Goal: Task Accomplishment & Management: Use online tool/utility

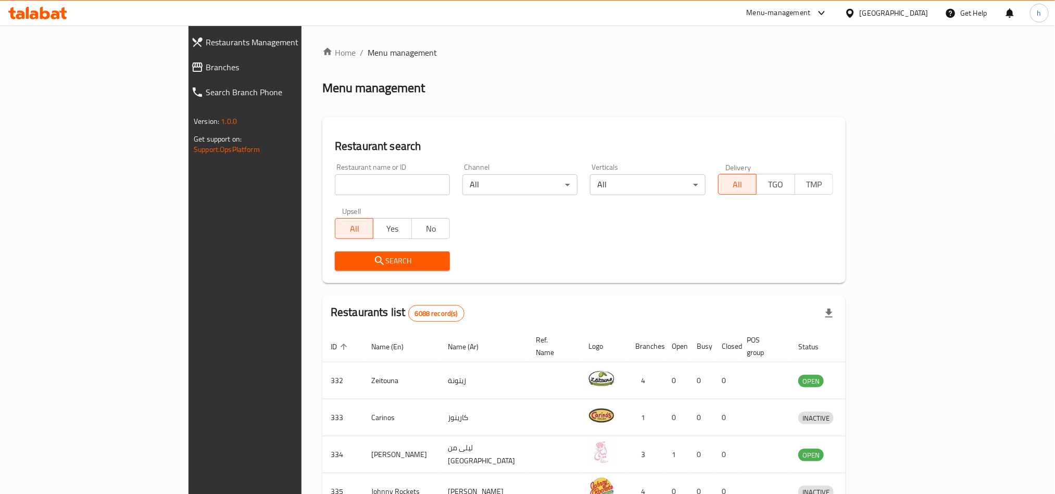
click at [206, 69] on span "Branches" at bounding box center [281, 67] width 151 height 13
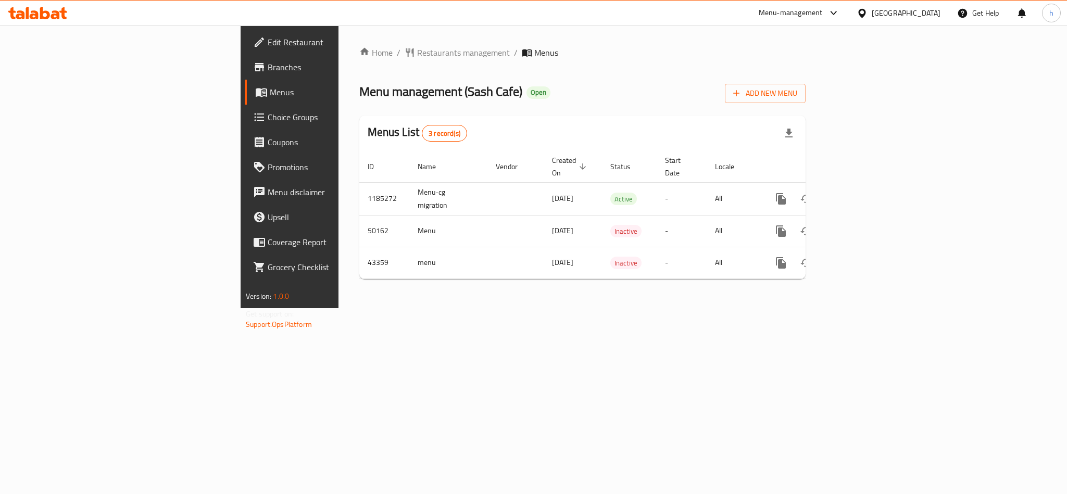
click at [268, 111] on span "Choice Groups" at bounding box center [339, 117] width 143 height 13
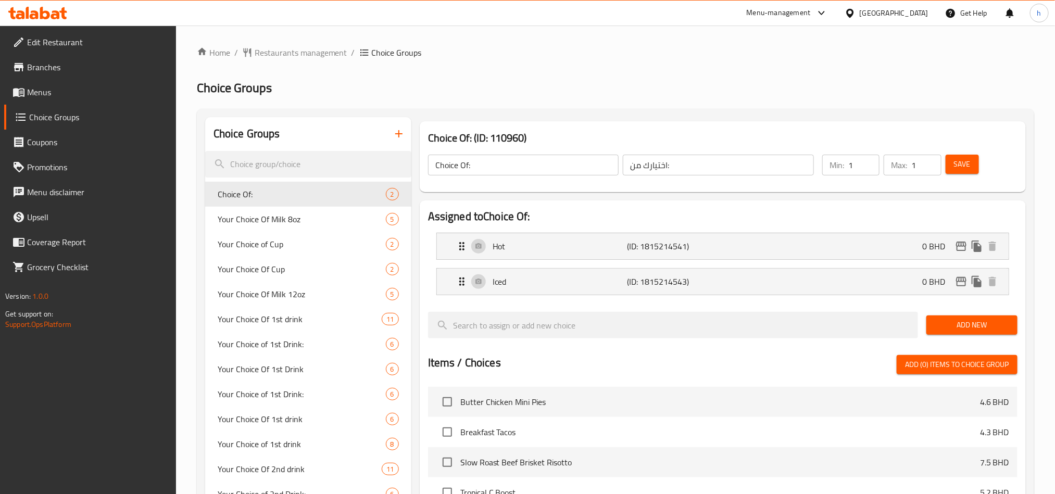
click at [252, 119] on div "Choice Groups" at bounding box center [308, 134] width 206 height 34
click at [258, 161] on input "search" at bounding box center [308, 164] width 206 height 27
paste input "First Drink"
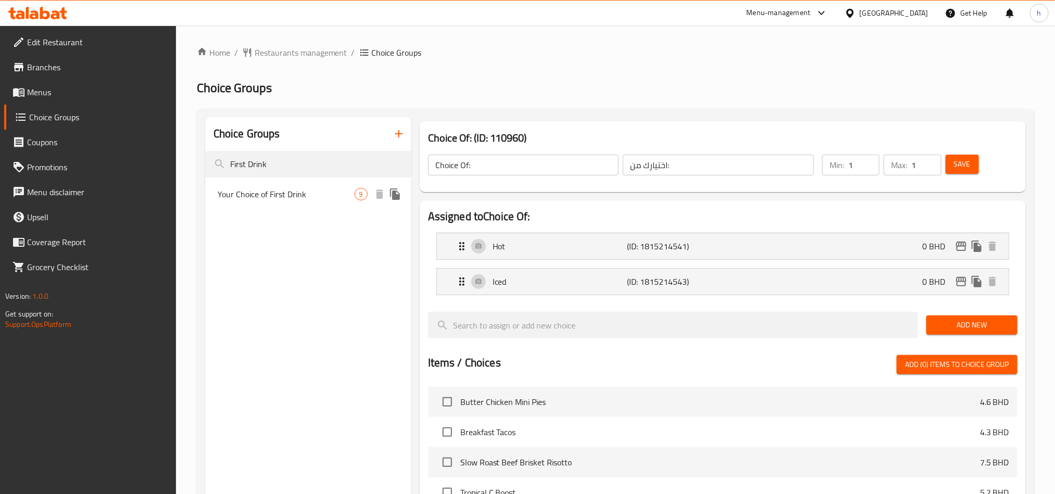
type input "First Drink"
click at [284, 203] on div "Your Choice of First Drink 9" at bounding box center [308, 194] width 206 height 25
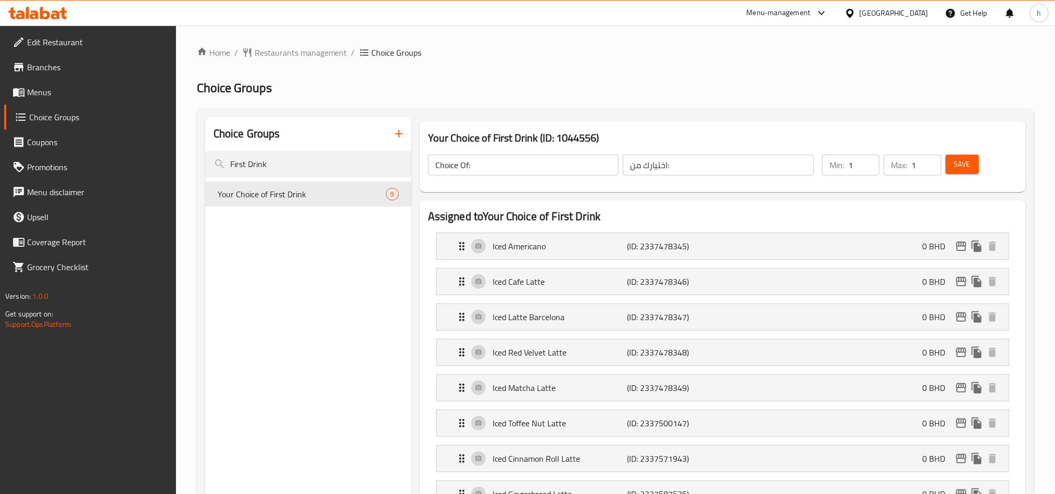
type input "Your Choice of First Drink"
type input "اختيارك للمشروب الأول"
click at [297, 156] on input "First Drink" at bounding box center [308, 164] width 206 height 27
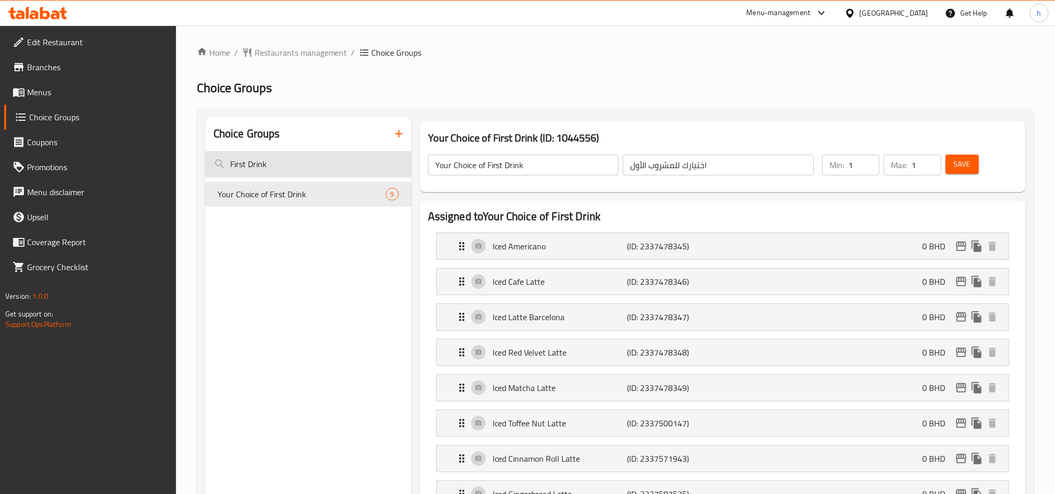
paste input "Second d"
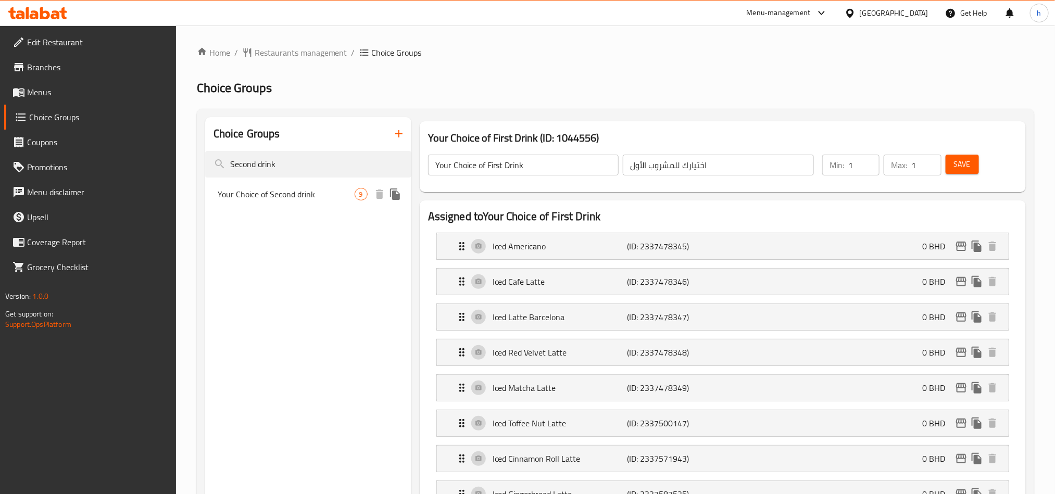
type input "Second drink"
click at [280, 191] on span "Your Choice of Second drink" at bounding box center [286, 194] width 137 height 13
type input "Your Choice of Second drink"
type input "اختيارك للمشروب الثاني"
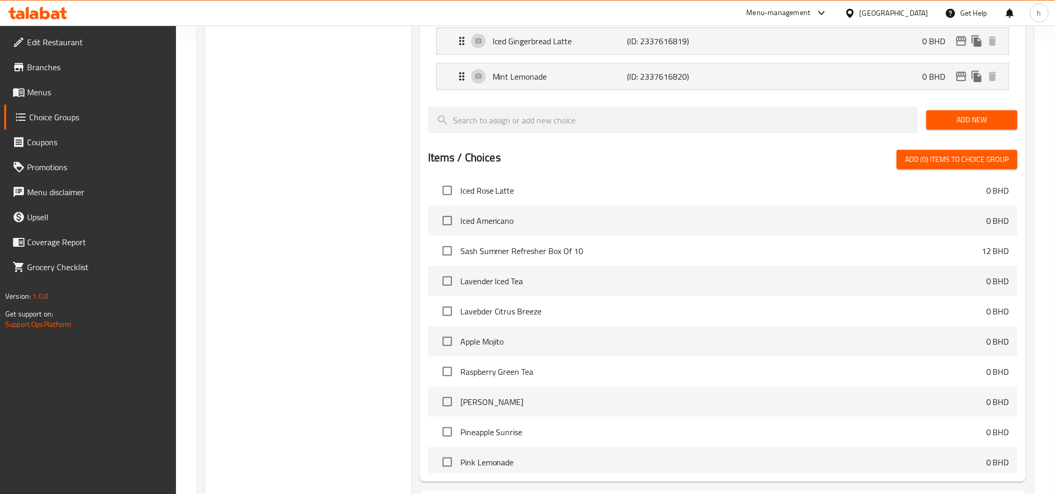
scroll to position [469, 0]
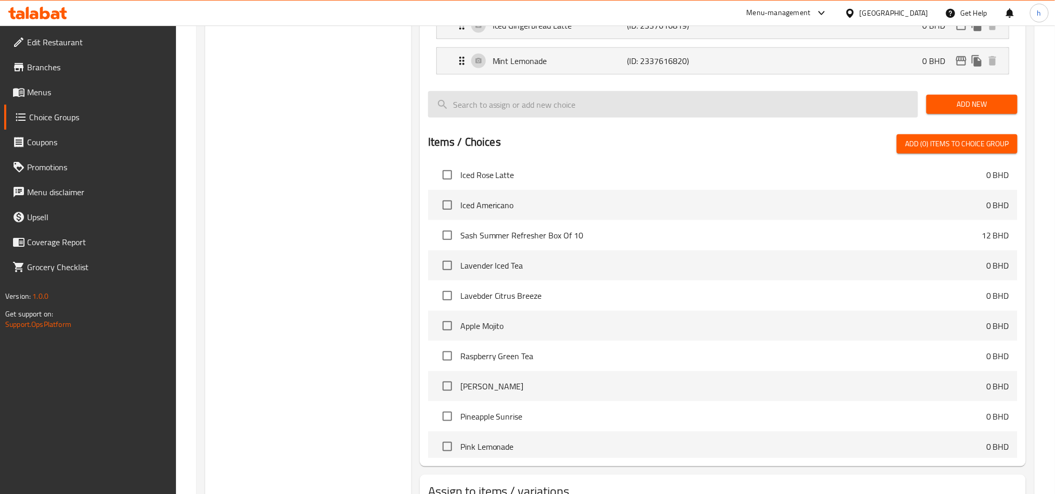
click at [574, 115] on input "search" at bounding box center [673, 104] width 490 height 27
click at [530, 111] on input "search" at bounding box center [673, 104] width 490 height 27
paste input "Passion Fruit Mojito"
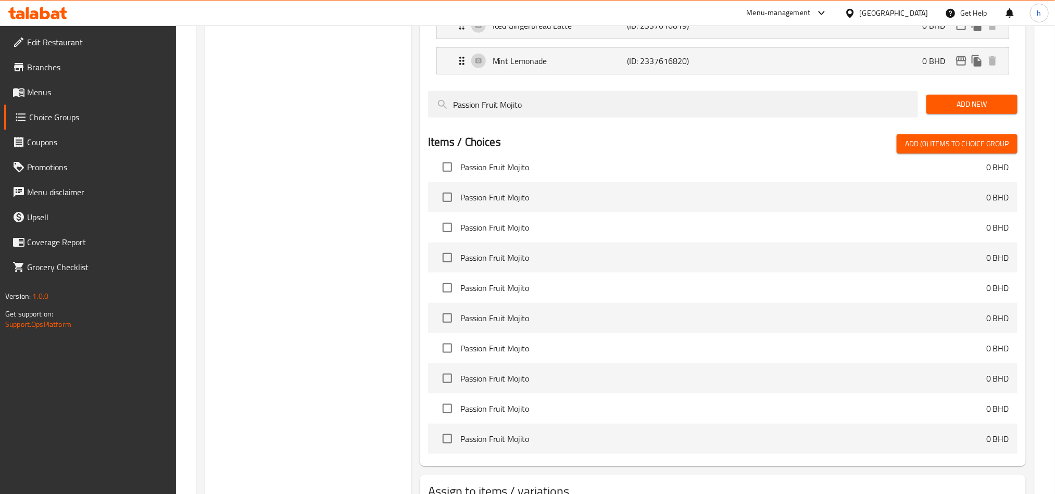
scroll to position [345, 0]
type input "Passion Fruit Mojito"
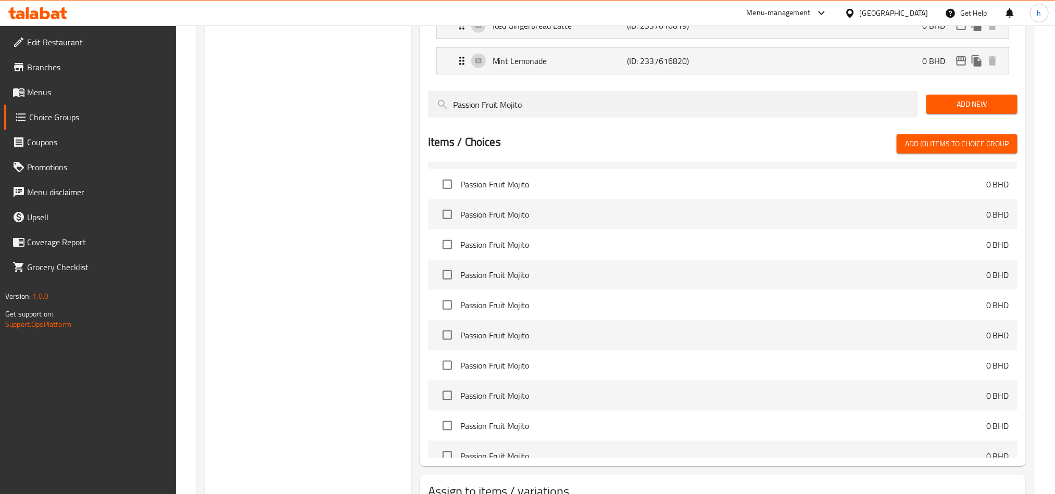
scroll to position [0, 0]
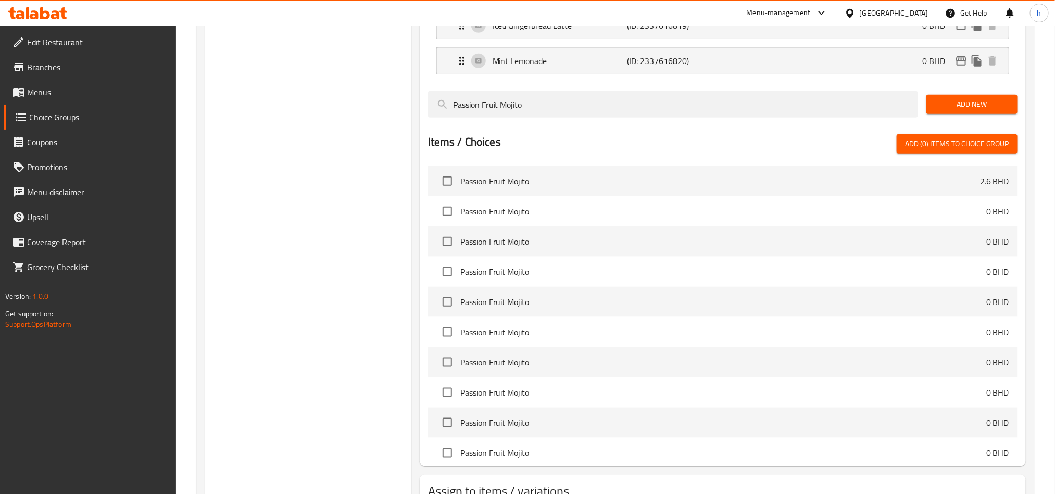
click at [804, 13] on div "Menu-management" at bounding box center [779, 13] width 64 height 13
click at [769, 119] on div "Restaurant-Management" at bounding box center [767, 115] width 82 height 11
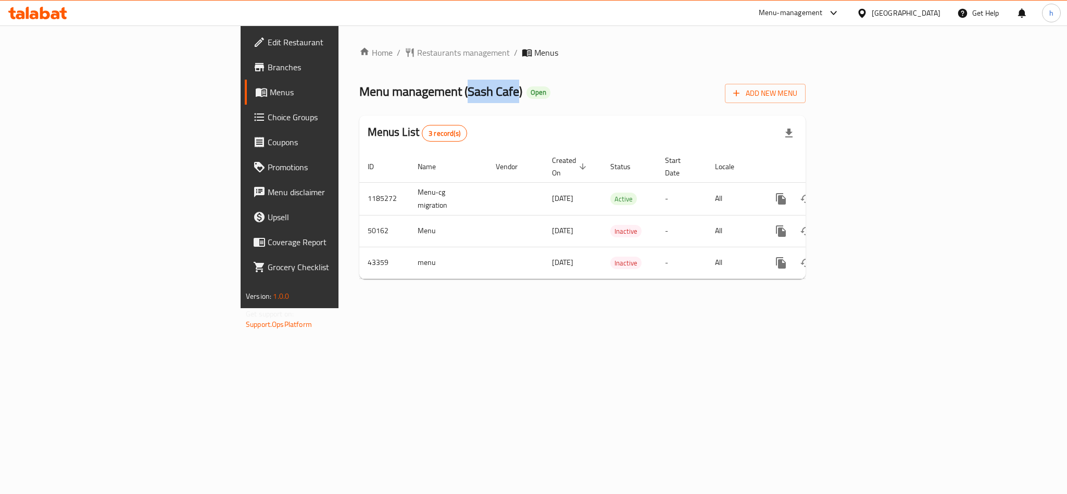
drag, startPoint x: 308, startPoint y: 92, endPoint x: 360, endPoint y: 91, distance: 51.6
click at [360, 91] on span "Menu management ( Sash Cafe )" at bounding box center [440, 91] width 163 height 23
copy span "Sash Cafe"
click at [245, 108] on link "Choice Groups" at bounding box center [332, 117] width 174 height 25
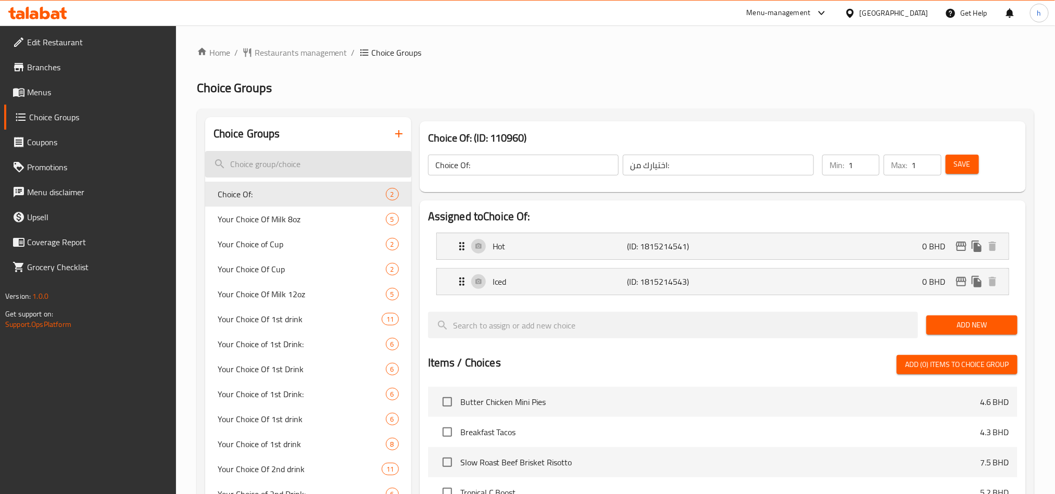
click at [344, 171] on input "search" at bounding box center [308, 164] width 206 height 27
paste input "Choice of First Drink:"
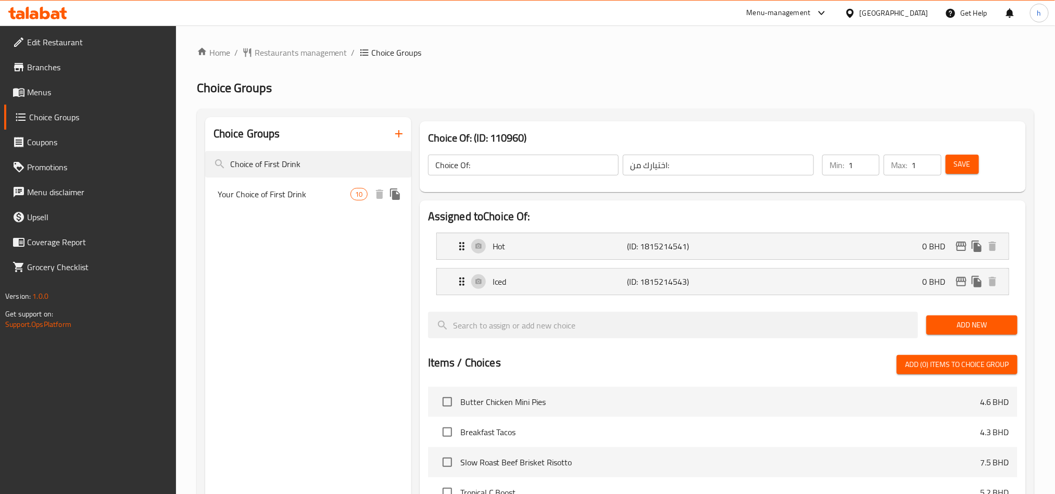
type input "Choice of First Drink"
click at [330, 191] on span "Your Choice of First Drink" at bounding box center [284, 194] width 133 height 13
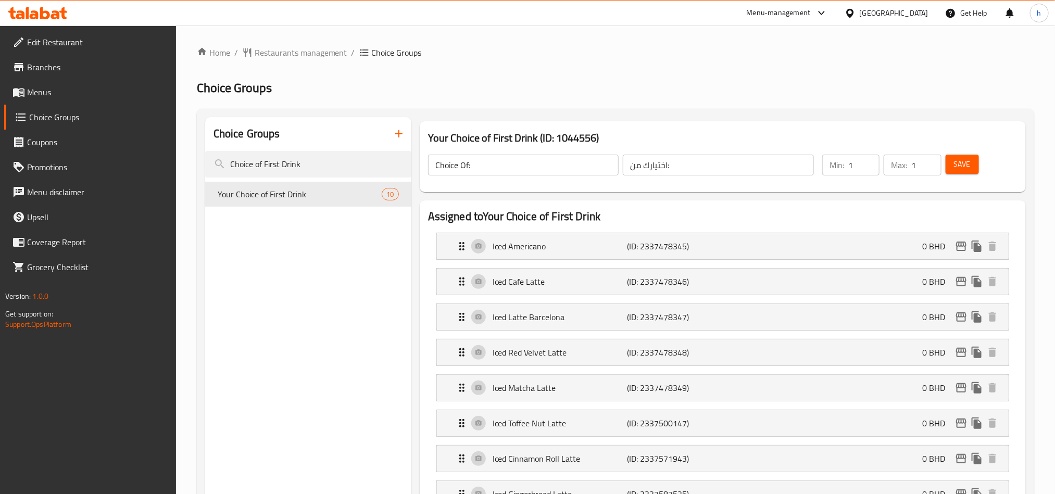
type input "Your Choice of First Drink"
type input "اختيارك للمشروب الأول"
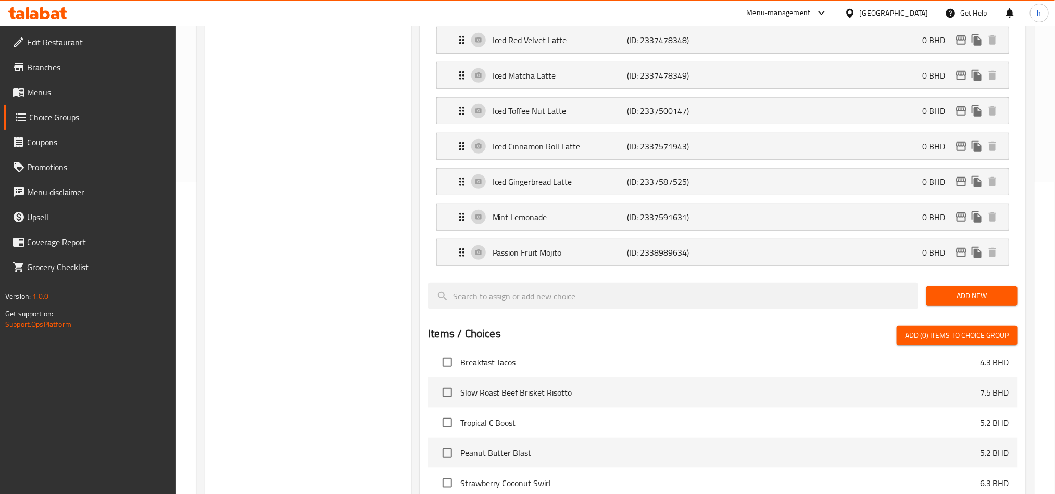
scroll to position [78, 0]
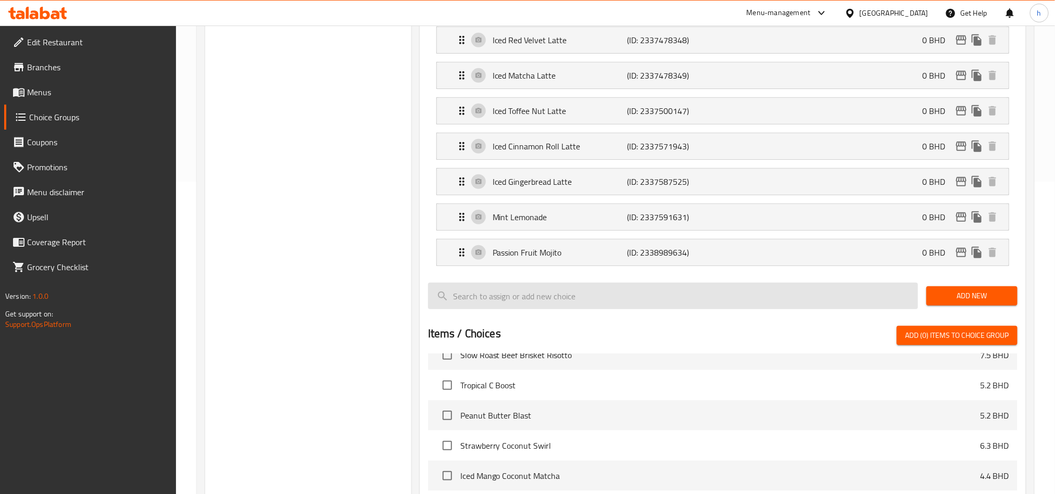
click at [589, 307] on input "search" at bounding box center [673, 296] width 490 height 27
paste input "Pineapple Colada"
click at [502, 302] on input "Pineapple Colada" at bounding box center [673, 296] width 490 height 27
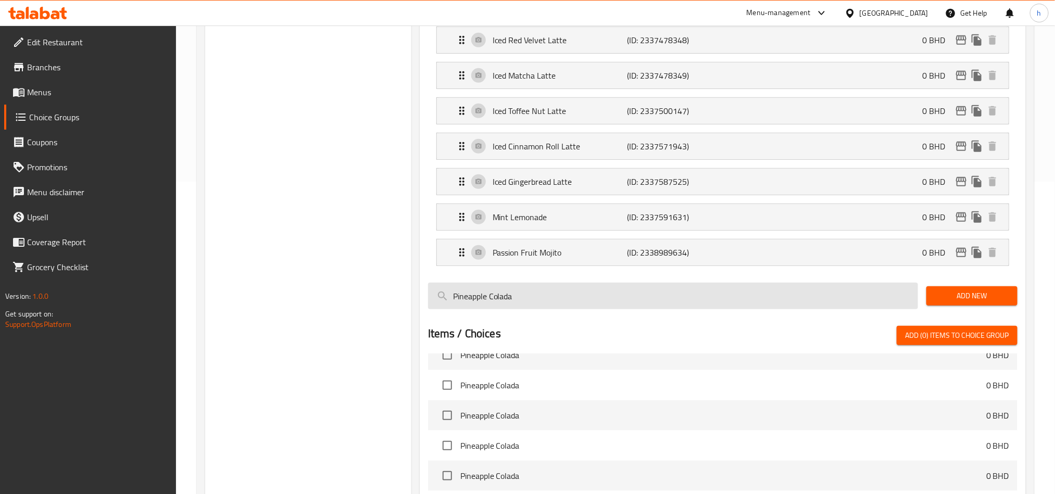
paste input "Blackberry Mojito"
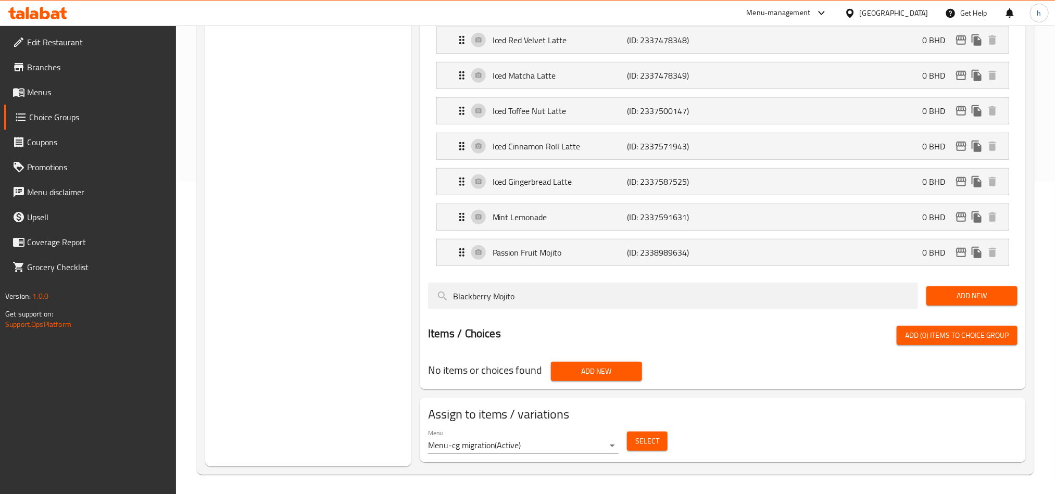
scroll to position [319, 0]
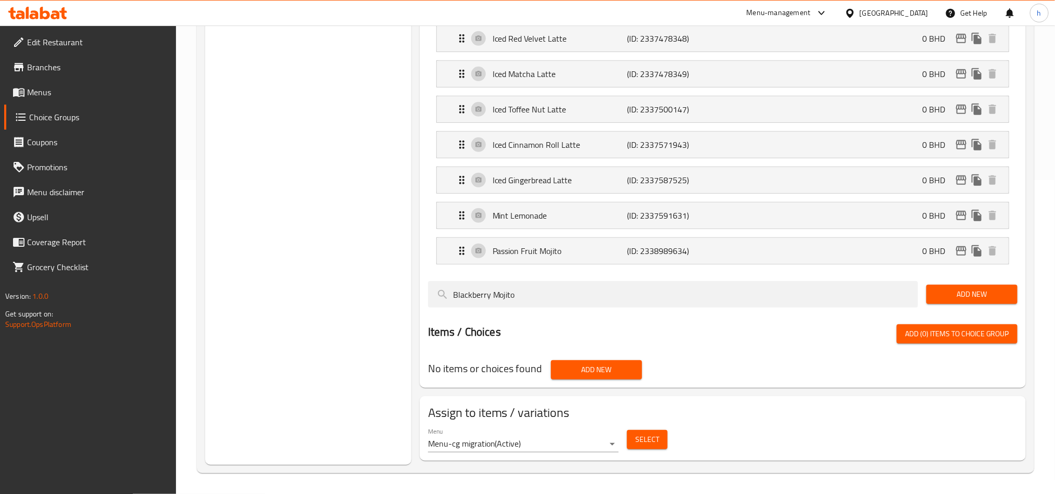
click at [520, 351] on div "Items / Choices Add (0) items to choice group" at bounding box center [723, 343] width 590 height 36
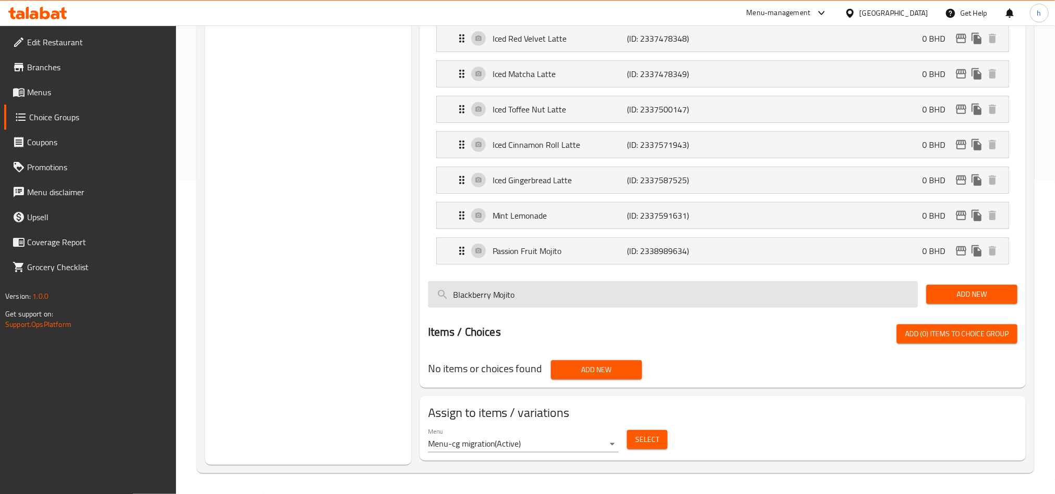
click at [527, 288] on input "Blackberry Mojito" at bounding box center [673, 294] width 490 height 27
paste input "Lychee Cooler"
click at [470, 294] on input "Lychee Cooler" at bounding box center [673, 294] width 490 height 27
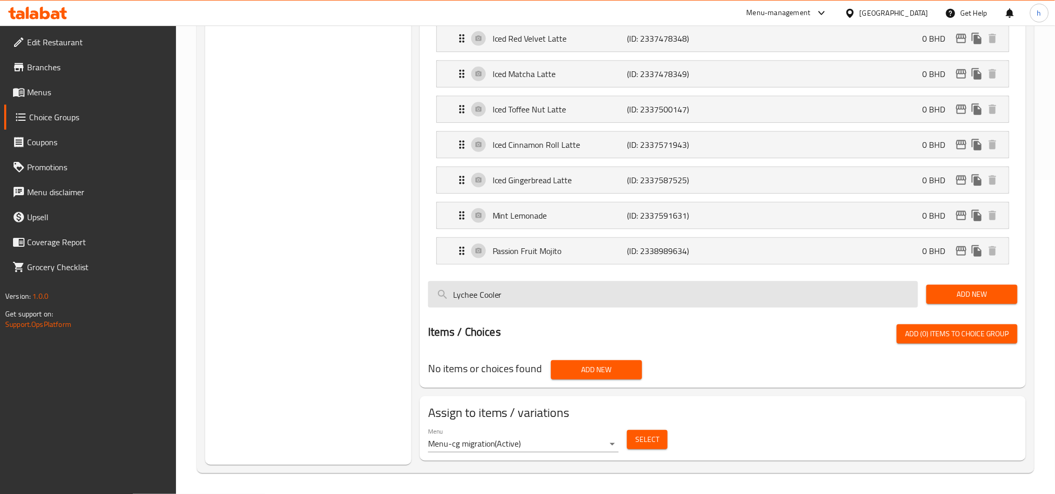
click at [470, 294] on input "Lychee Cooler" at bounding box center [673, 294] width 490 height 27
paste input "Spiced Cranberry Chil"
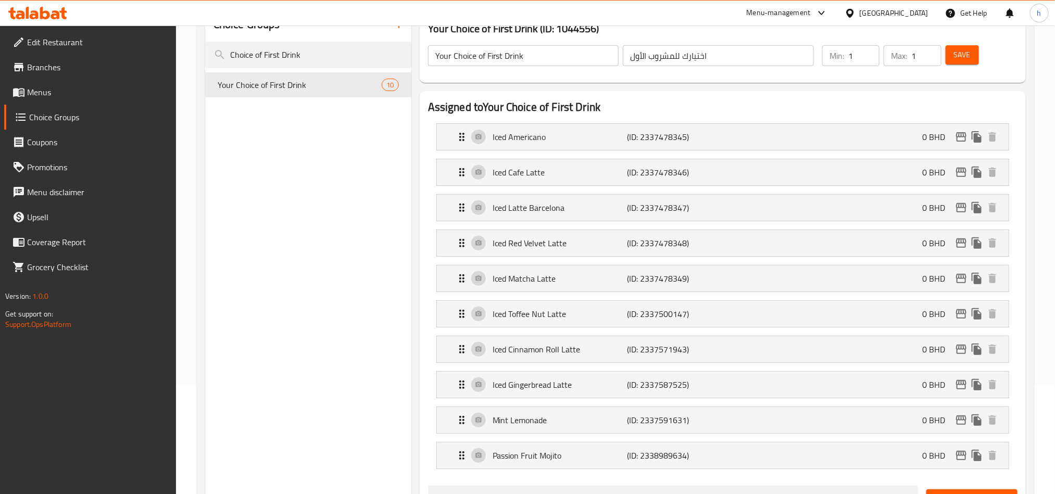
scroll to position [84, 0]
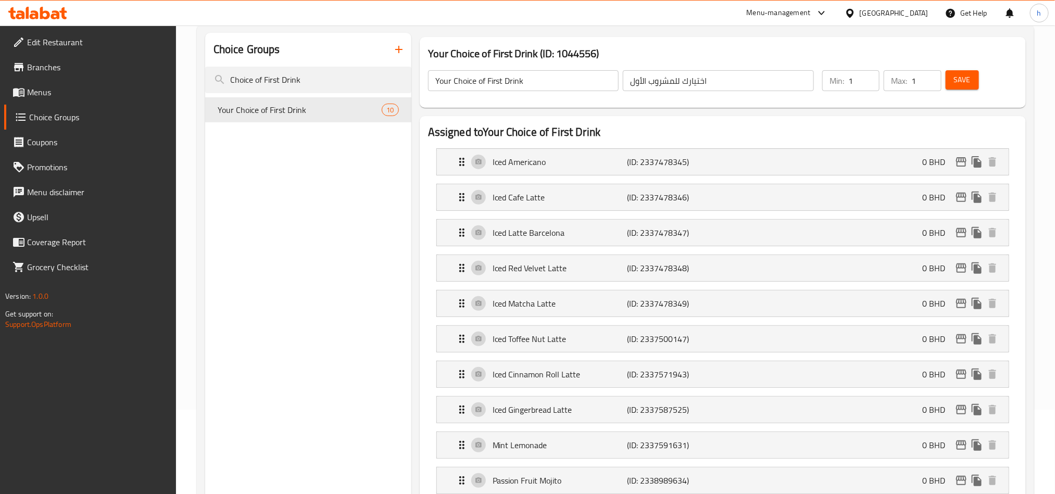
type input "Spiced Cranberry Chiller"
click at [335, 325] on div "Choice Groups Choice of First Drink Your Choice of First Drink 10" at bounding box center [308, 364] width 206 height 662
